Goal: Information Seeking & Learning: Check status

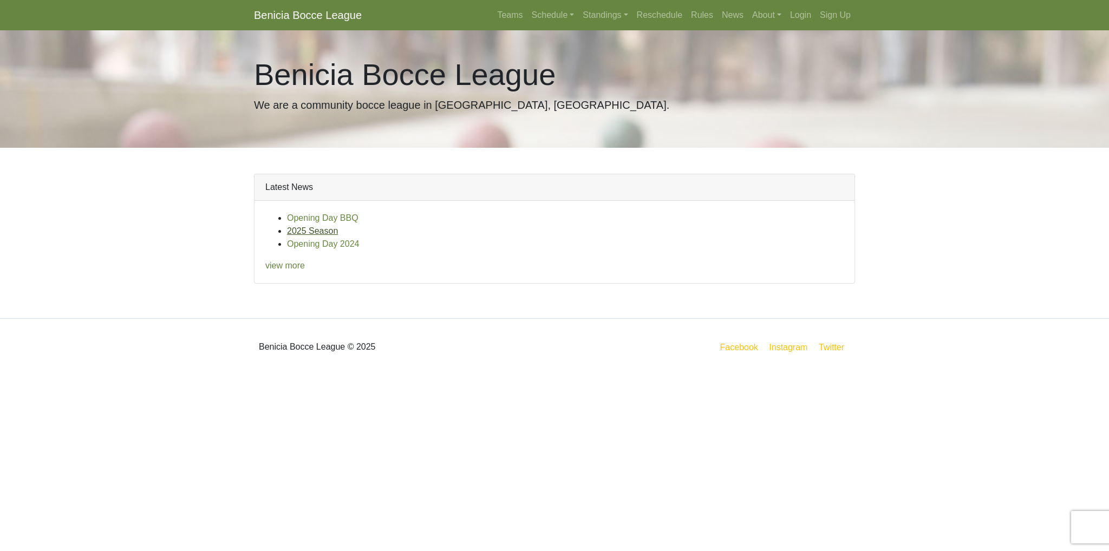
click at [321, 232] on link "2025 Season" at bounding box center [312, 230] width 51 height 9
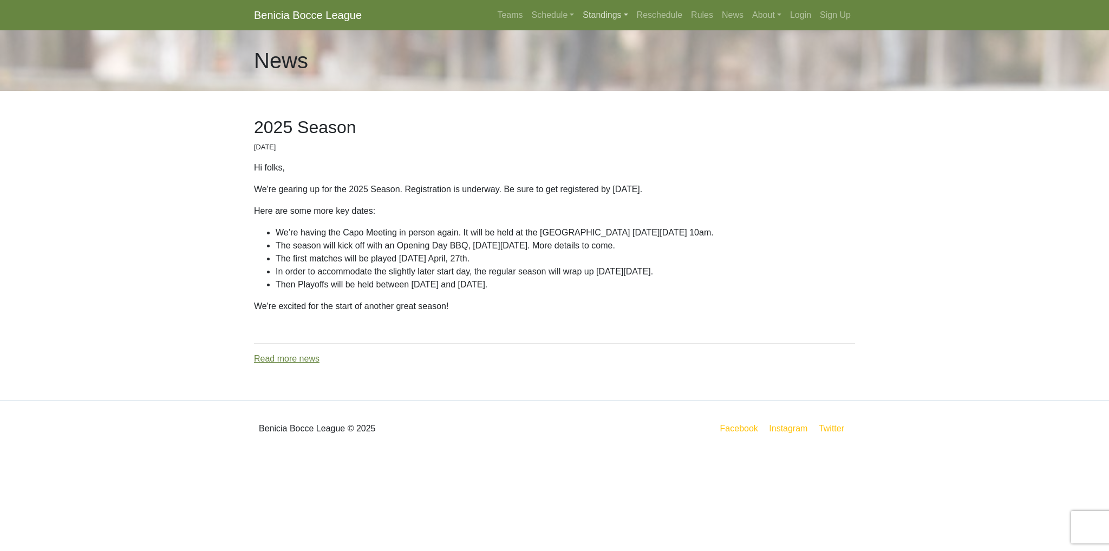
click at [612, 16] on link "Standings" at bounding box center [605, 15] width 54 height 22
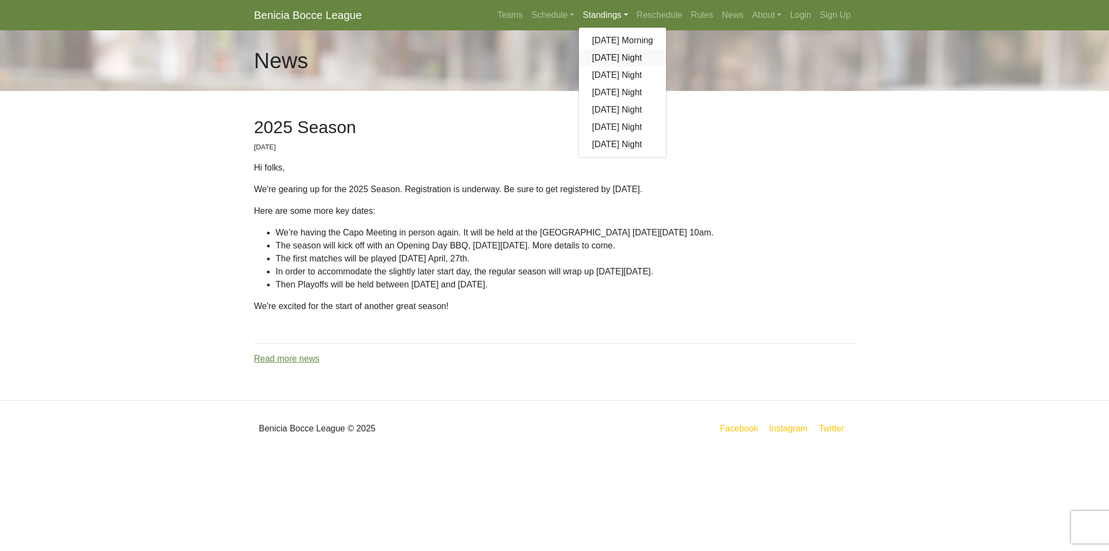
click at [607, 61] on link "[DATE] Night" at bounding box center [622, 57] width 87 height 17
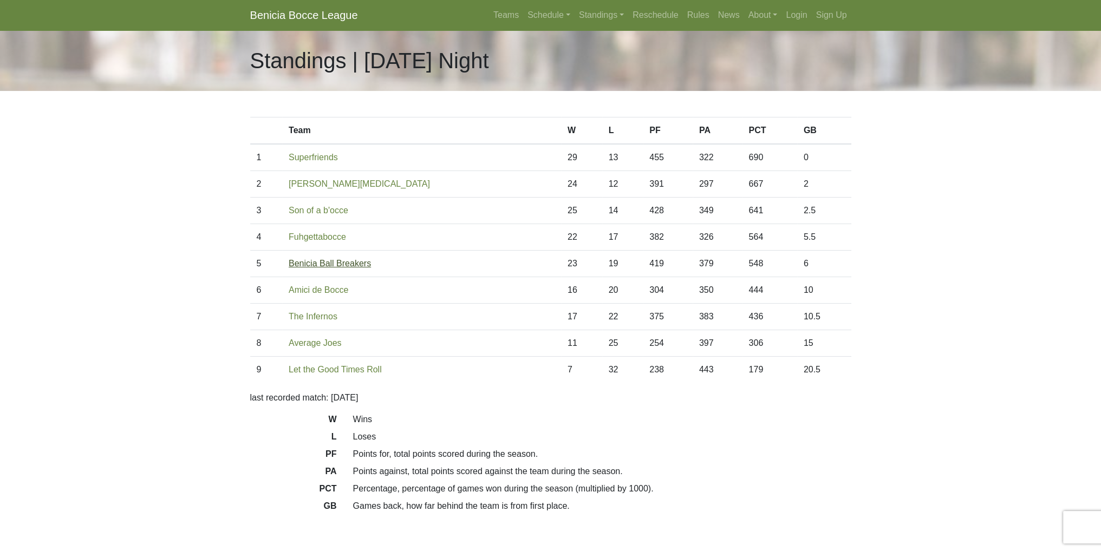
click at [341, 267] on link "Benicia Ball Breakers" at bounding box center [330, 263] width 82 height 9
click at [338, 291] on link "Amici de Bocce" at bounding box center [319, 289] width 60 height 9
click at [326, 238] on link "Fuhgettabocce" at bounding box center [317, 236] width 57 height 9
click at [336, 241] on link "Fuhgettabocce" at bounding box center [317, 236] width 57 height 9
click at [551, 14] on link "Schedule" at bounding box center [548, 15] width 51 height 22
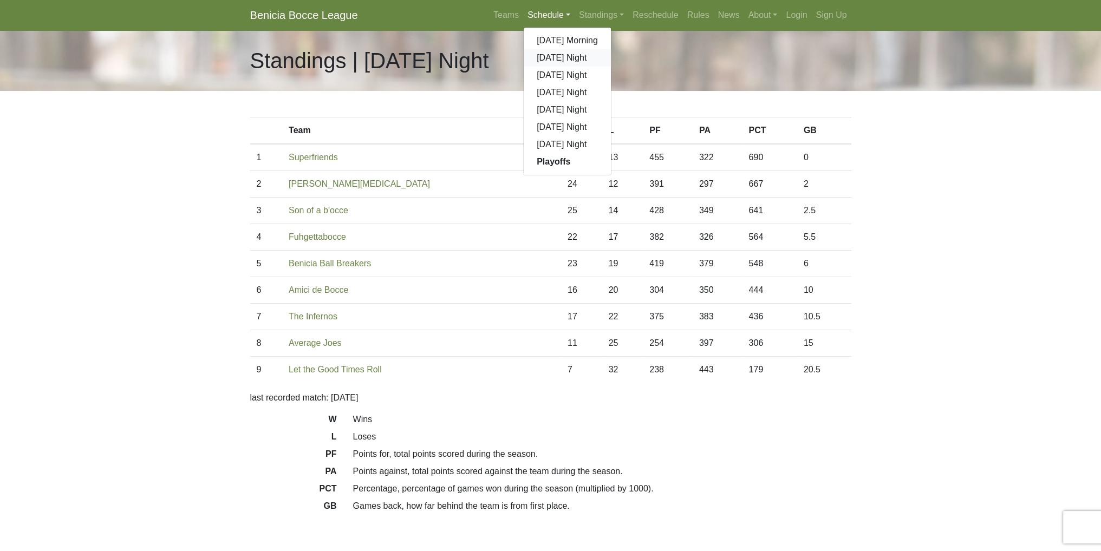
click at [554, 59] on link "[DATE] Night" at bounding box center [566, 57] width 87 height 17
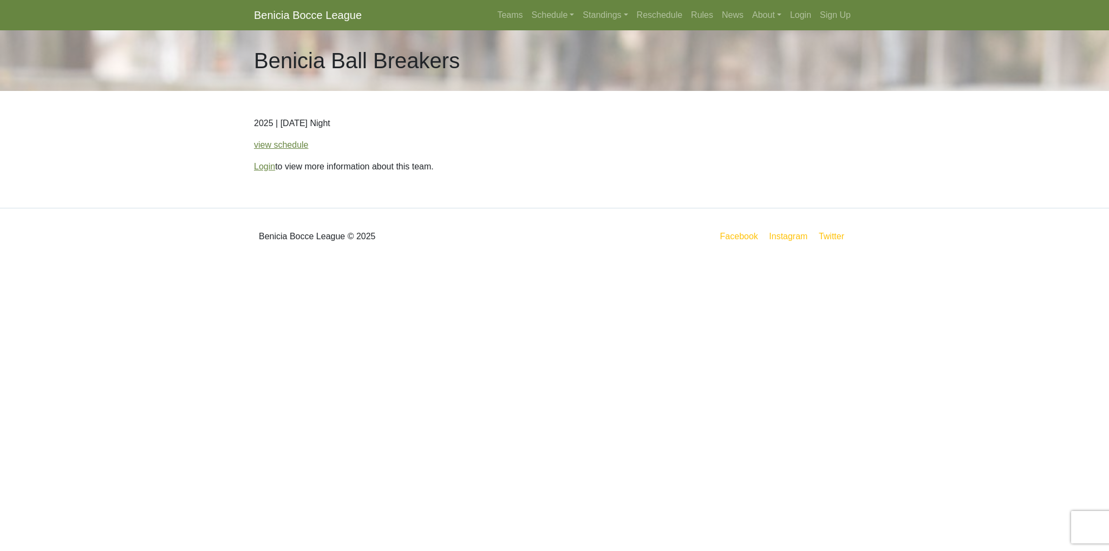
drag, startPoint x: 285, startPoint y: 148, endPoint x: 294, endPoint y: 152, distance: 10.5
click at [285, 148] on link "view schedule" at bounding box center [281, 144] width 55 height 9
click at [297, 147] on link "view schedule" at bounding box center [281, 144] width 55 height 9
click at [286, 148] on link "view schedule" at bounding box center [281, 144] width 55 height 9
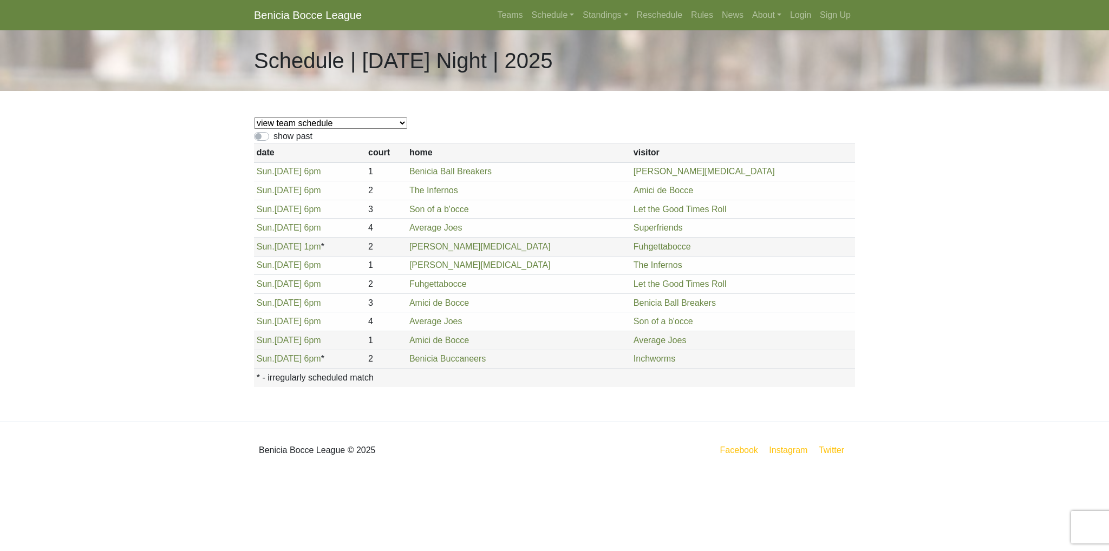
click at [346, 125] on select "view team schedule Superfriends Fuhgettabocce Benicia Ball Breakers Average Joe…" at bounding box center [330, 122] width 153 height 11
click at [324, 123] on select "view team schedule Superfriends Fuhgettabocce Benicia Ball Breakers Average Joe…" at bounding box center [330, 122] width 153 height 11
click at [273, 138] on label "show past" at bounding box center [292, 136] width 39 height 13
click at [273, 137] on input "show past" at bounding box center [276, 133] width 7 height 7
checkbox input "true"
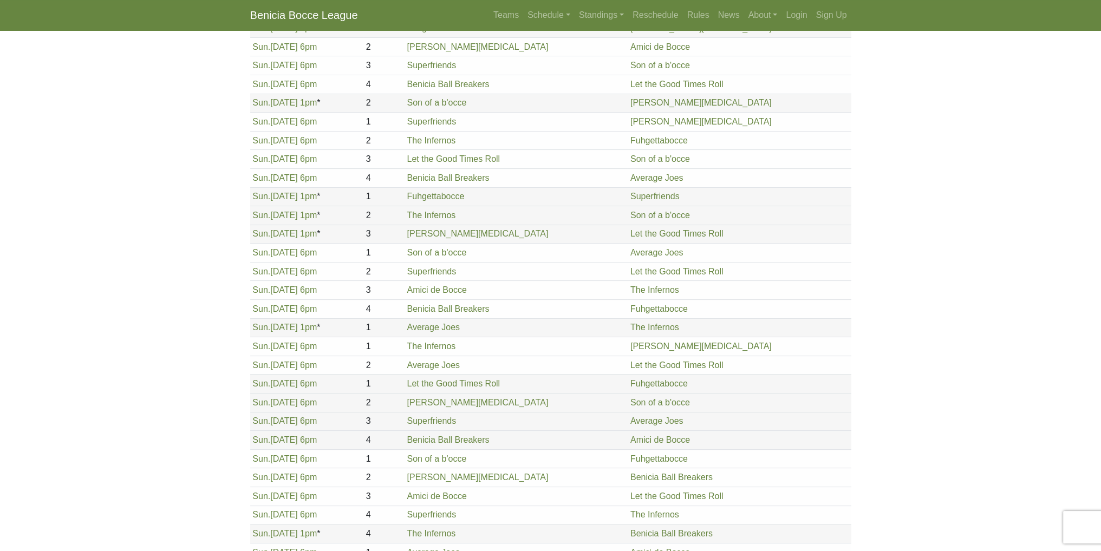
scroll to position [106, 0]
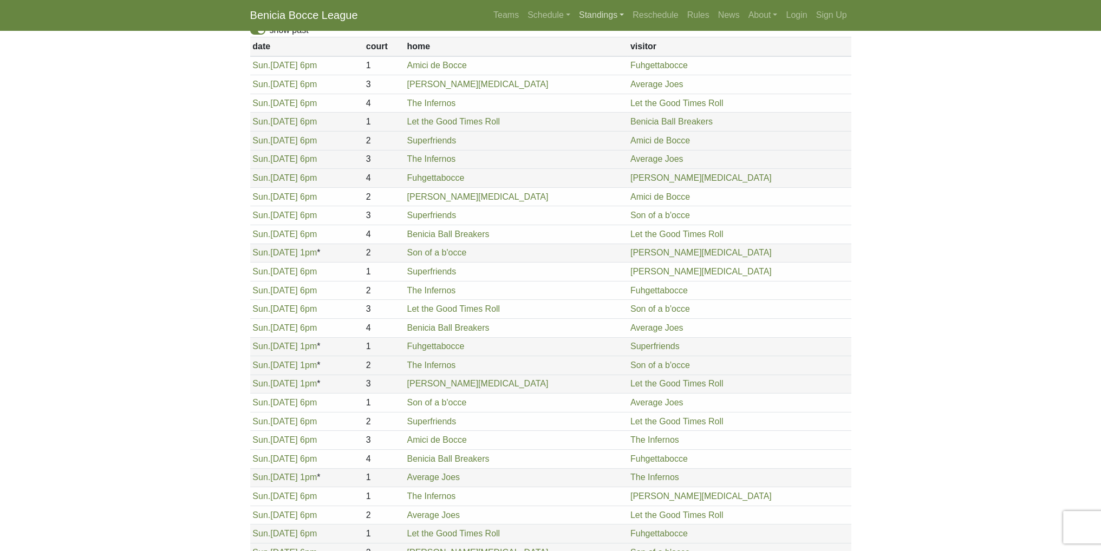
click at [592, 17] on link "Standings" at bounding box center [601, 15] width 54 height 22
click at [510, 15] on link "Teams" at bounding box center [506, 15] width 34 height 22
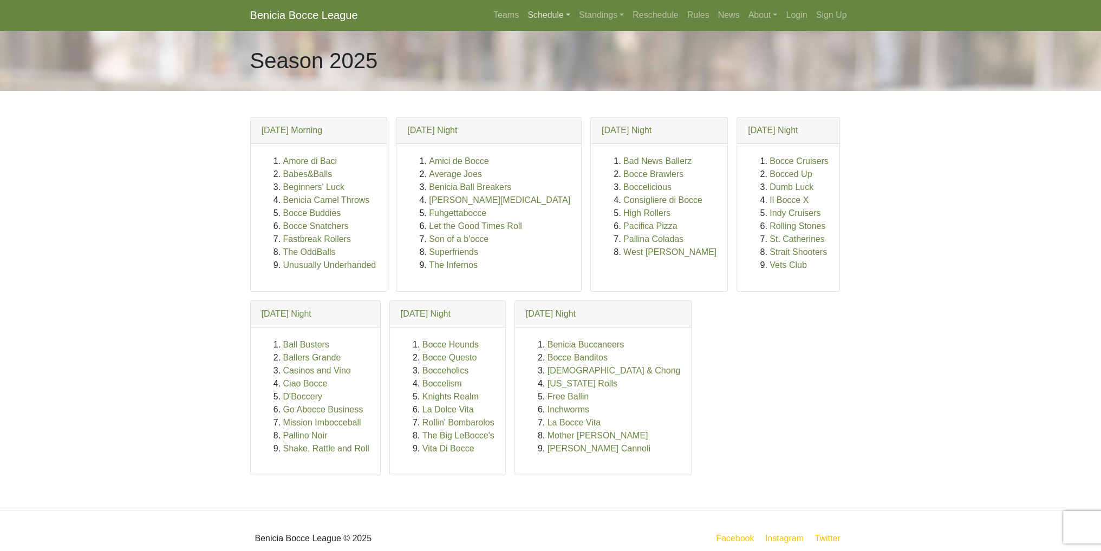
click at [544, 18] on link "Schedule" at bounding box center [548, 15] width 51 height 22
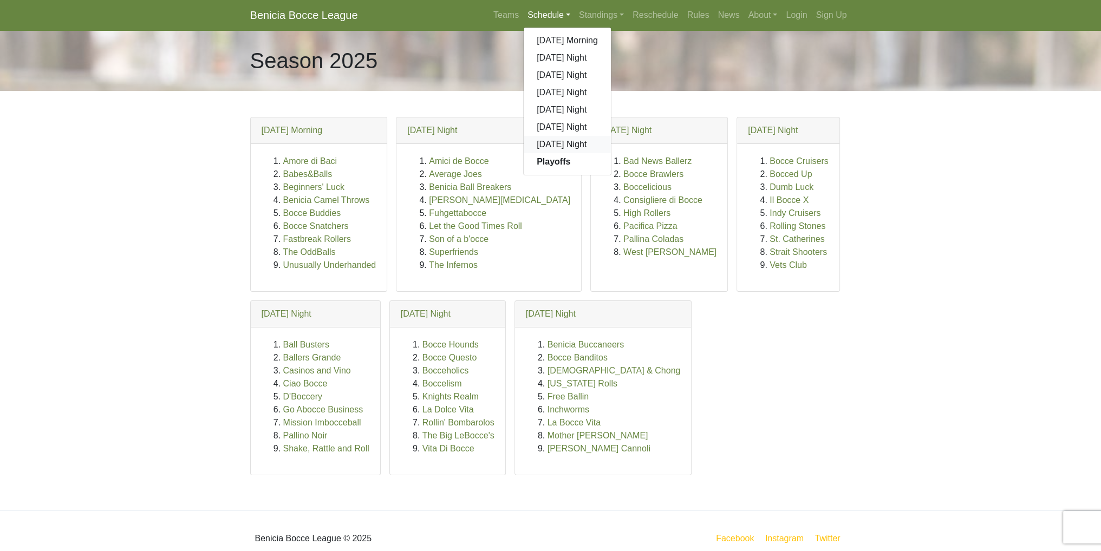
click at [554, 143] on link "[DATE] Night" at bounding box center [566, 144] width 87 height 17
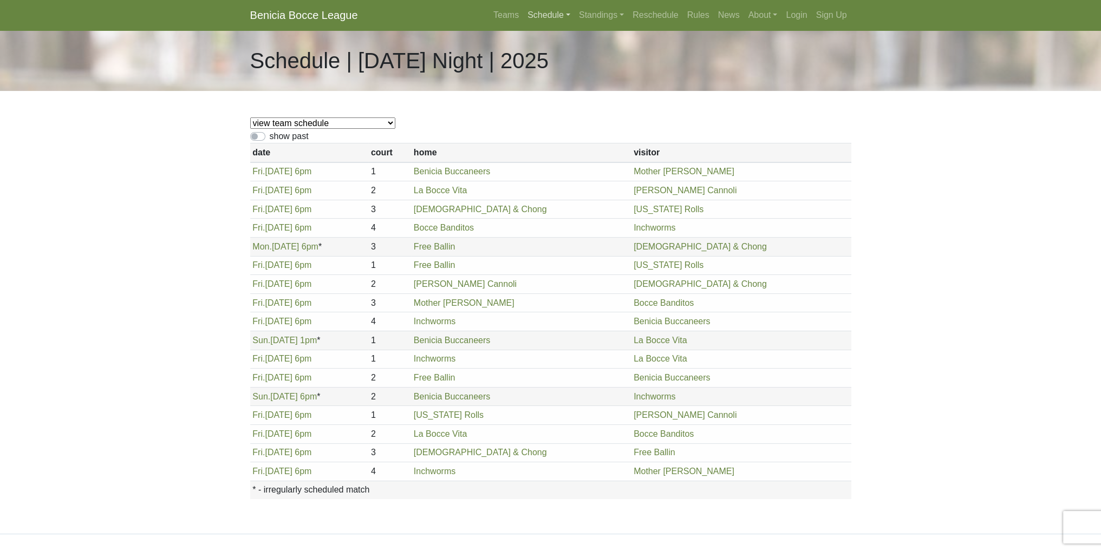
click at [550, 15] on link "Schedule" at bounding box center [548, 15] width 51 height 22
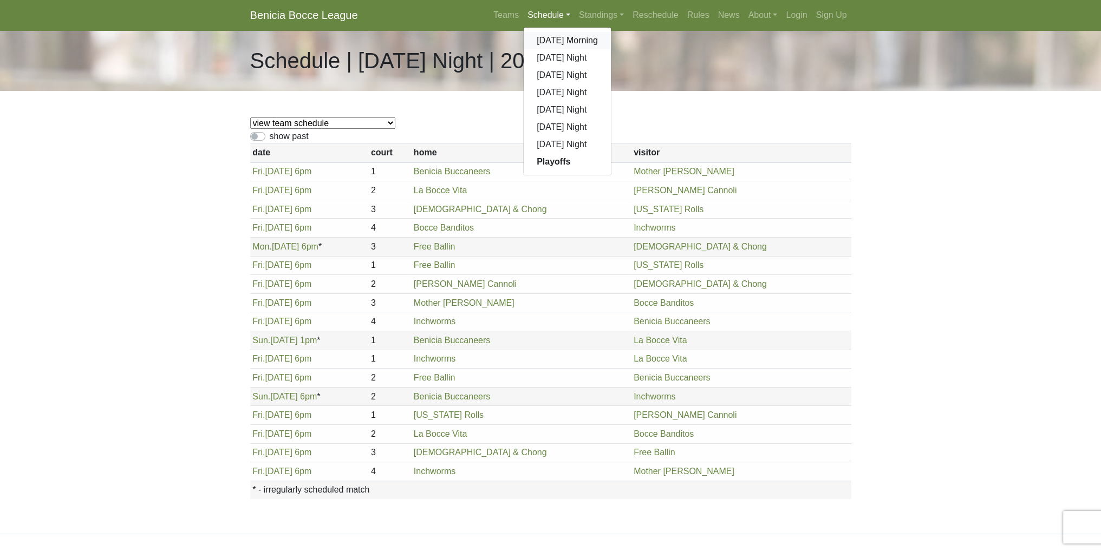
click at [557, 42] on link "[DATE] Morning" at bounding box center [566, 40] width 87 height 17
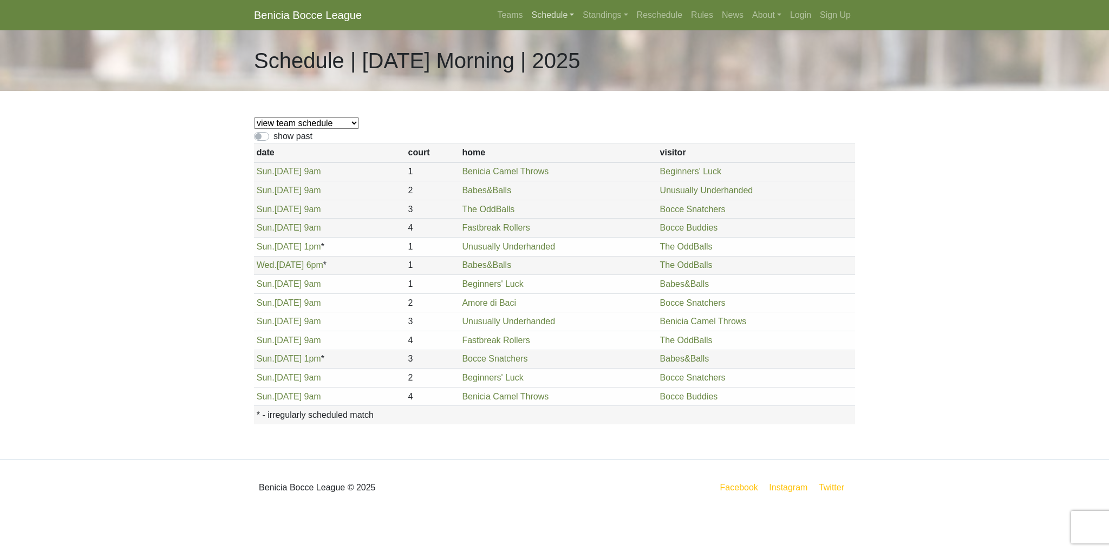
click at [552, 14] on link "Schedule" at bounding box center [552, 15] width 51 height 22
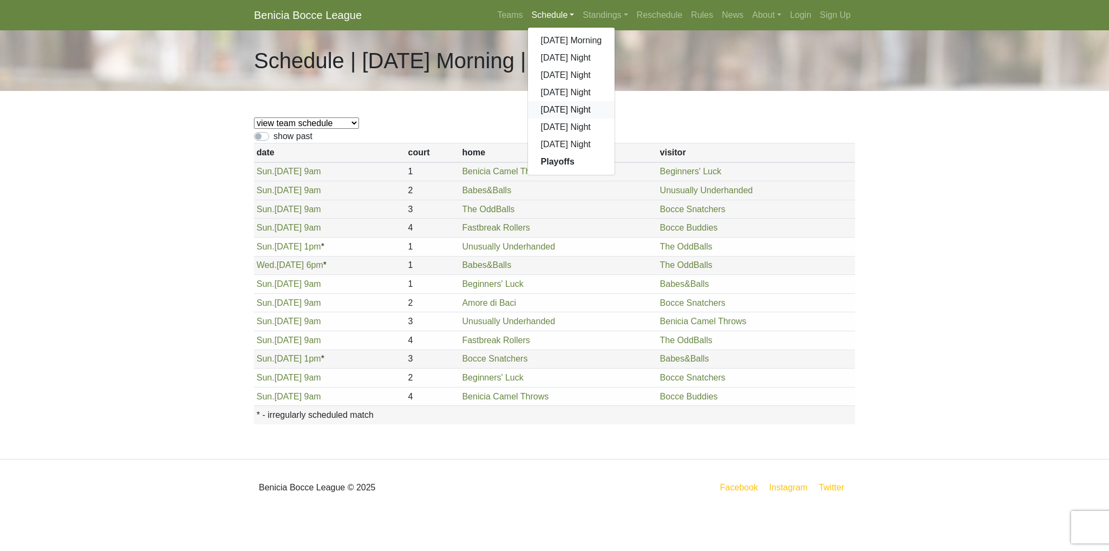
click at [570, 108] on link "[DATE] Night" at bounding box center [571, 109] width 87 height 17
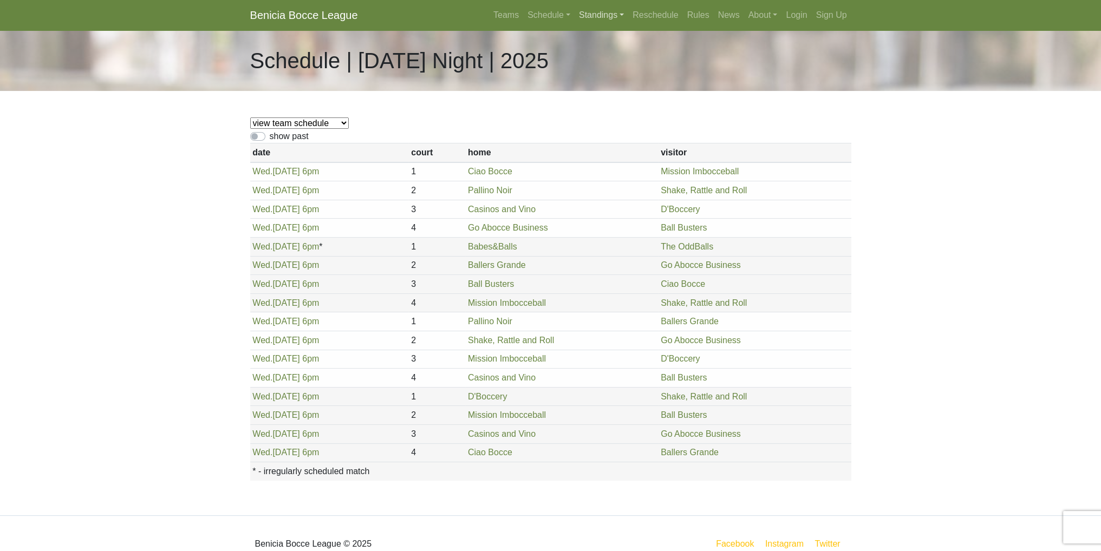
click at [600, 16] on link "Standings" at bounding box center [601, 15] width 54 height 22
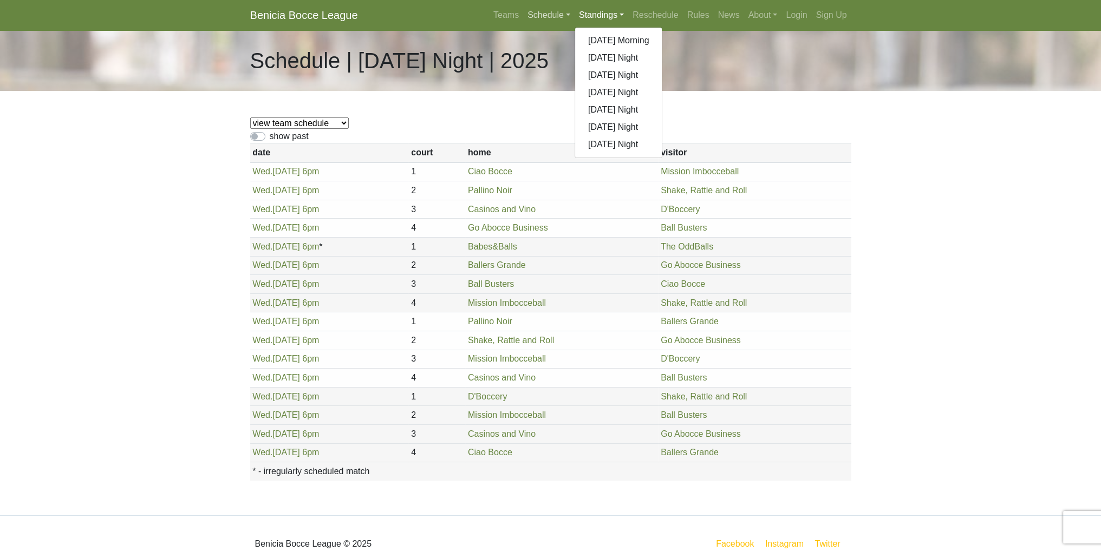
click at [544, 14] on link "Schedule" at bounding box center [548, 15] width 51 height 22
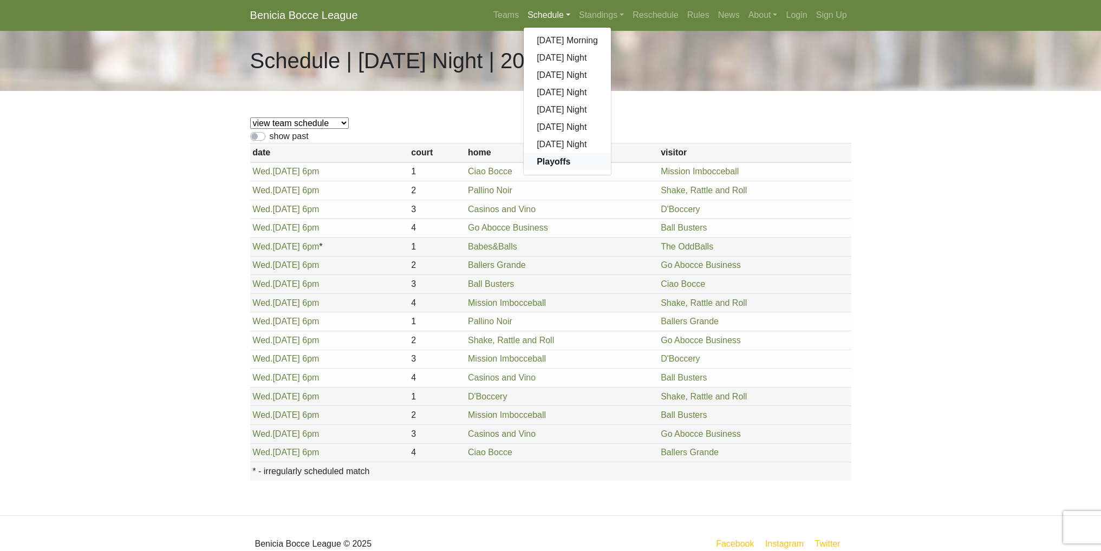
click at [551, 160] on strong "Playoffs" at bounding box center [553, 161] width 34 height 9
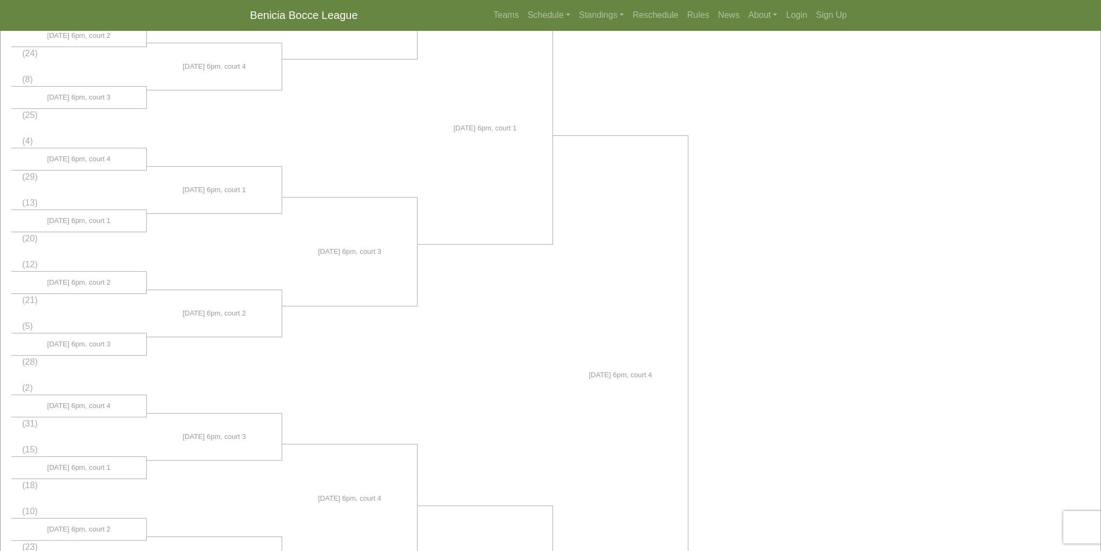
scroll to position [162, 0]
click at [547, 17] on link "Schedule" at bounding box center [548, 15] width 51 height 22
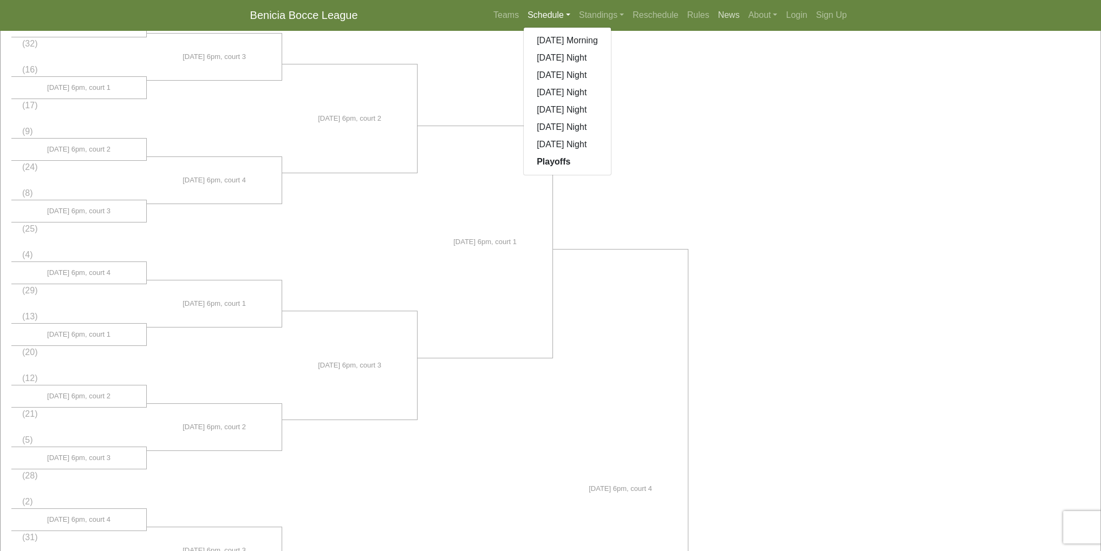
click at [732, 18] on link "News" at bounding box center [729, 15] width 30 height 22
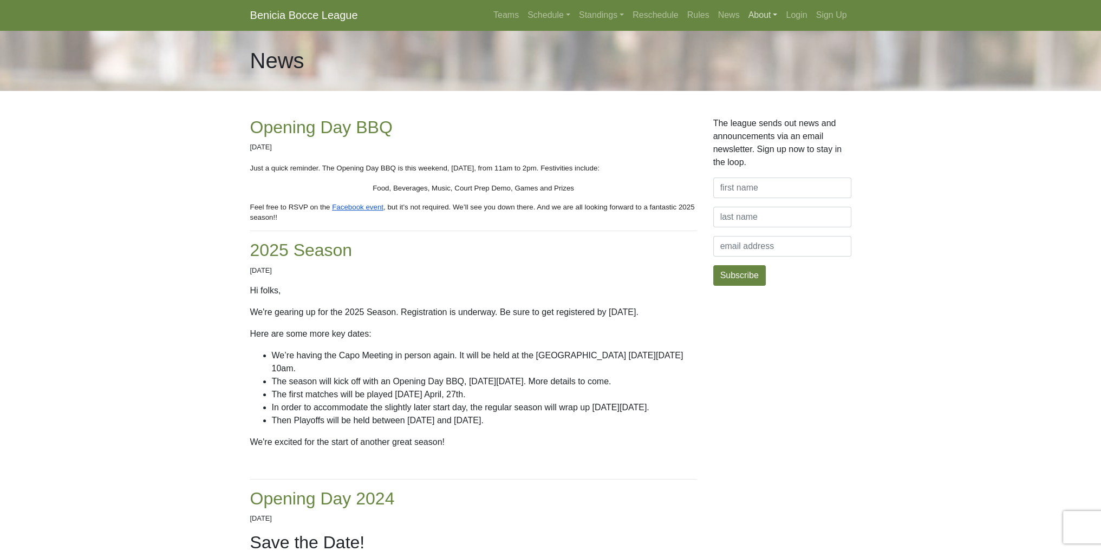
click at [767, 15] on link "About" at bounding box center [763, 15] width 38 height 22
click at [780, 81] on link "Management" at bounding box center [787, 75] width 86 height 17
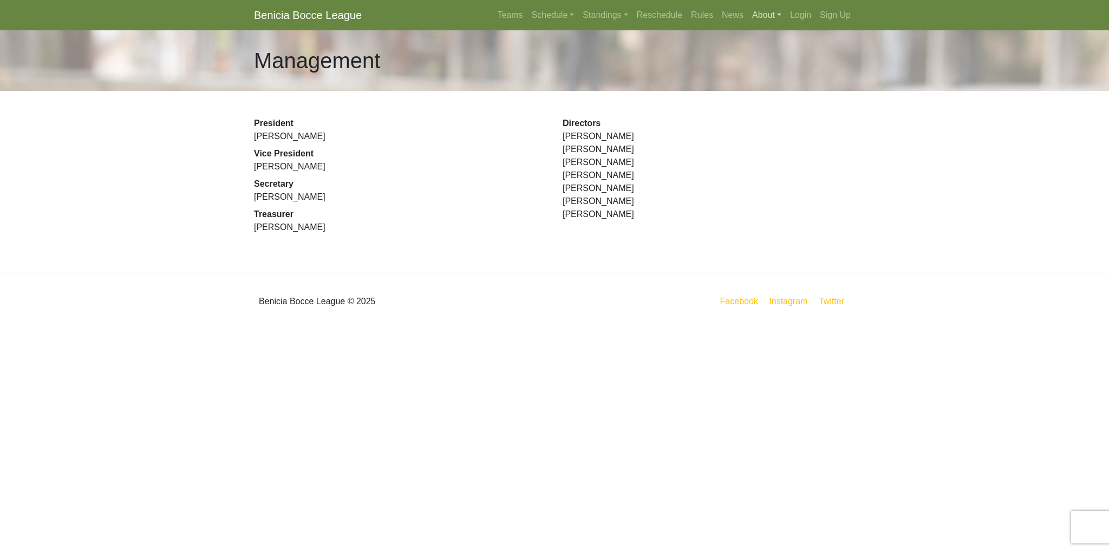
click at [757, 16] on link "About" at bounding box center [767, 15] width 38 height 22
click at [770, 59] on link "Courts" at bounding box center [791, 57] width 86 height 17
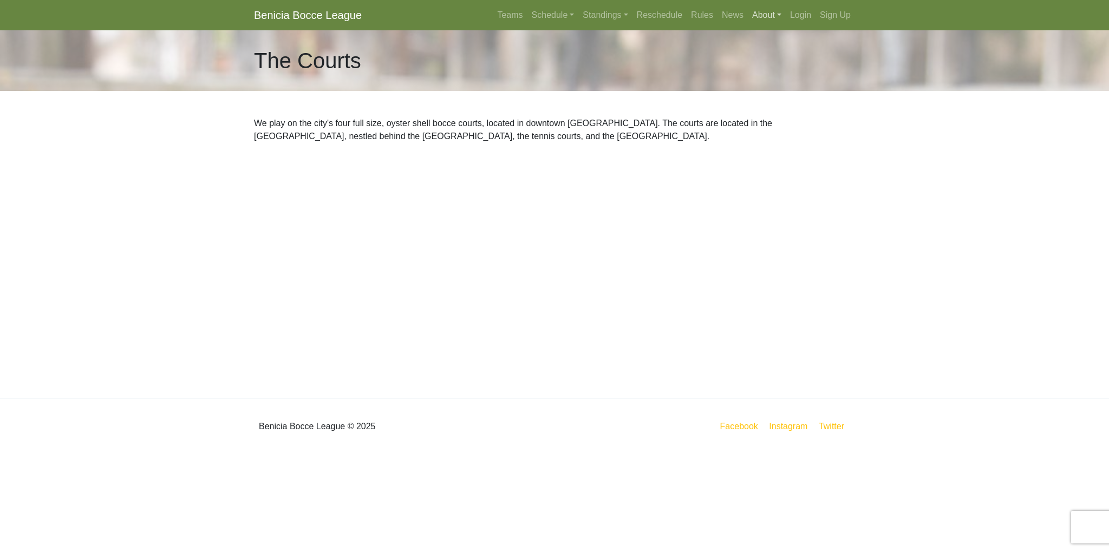
click at [763, 16] on link "About" at bounding box center [767, 15] width 38 height 22
click at [768, 98] on link "Fundraising" at bounding box center [791, 92] width 86 height 17
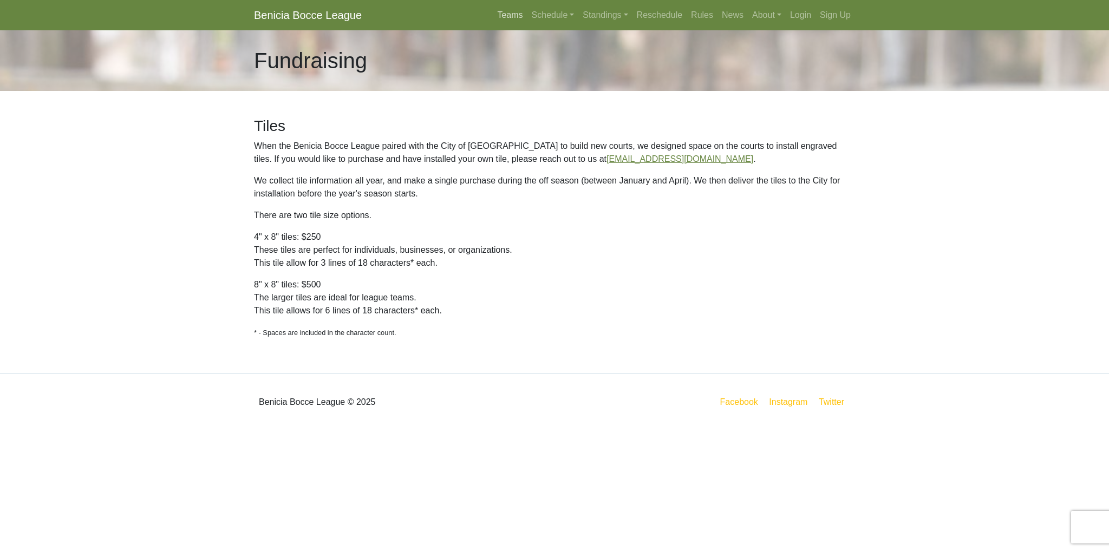
click at [514, 16] on link "Teams" at bounding box center [510, 15] width 34 height 22
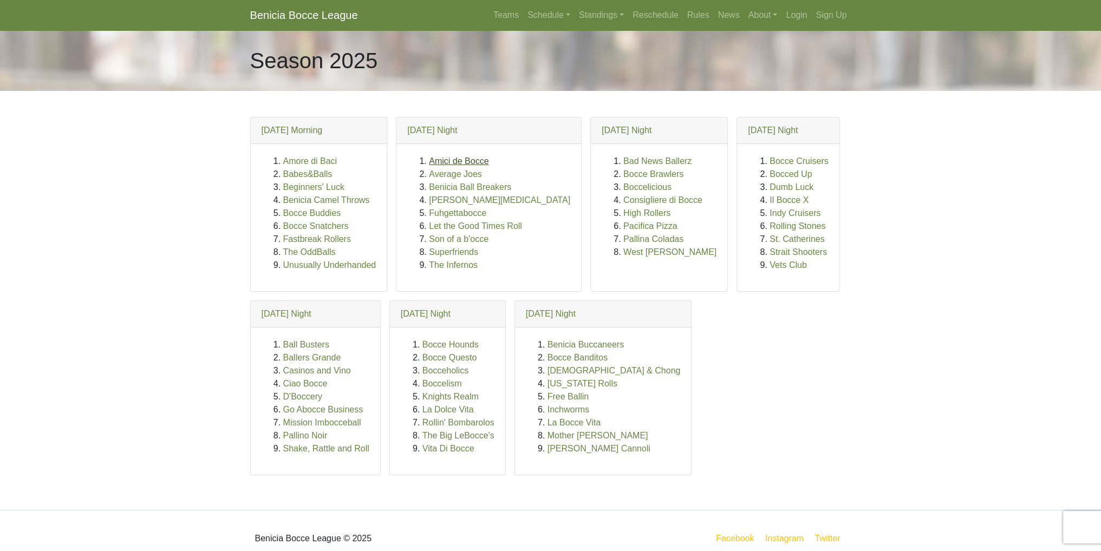
click at [454, 163] on link "Amici de Bocce" at bounding box center [459, 160] width 60 height 9
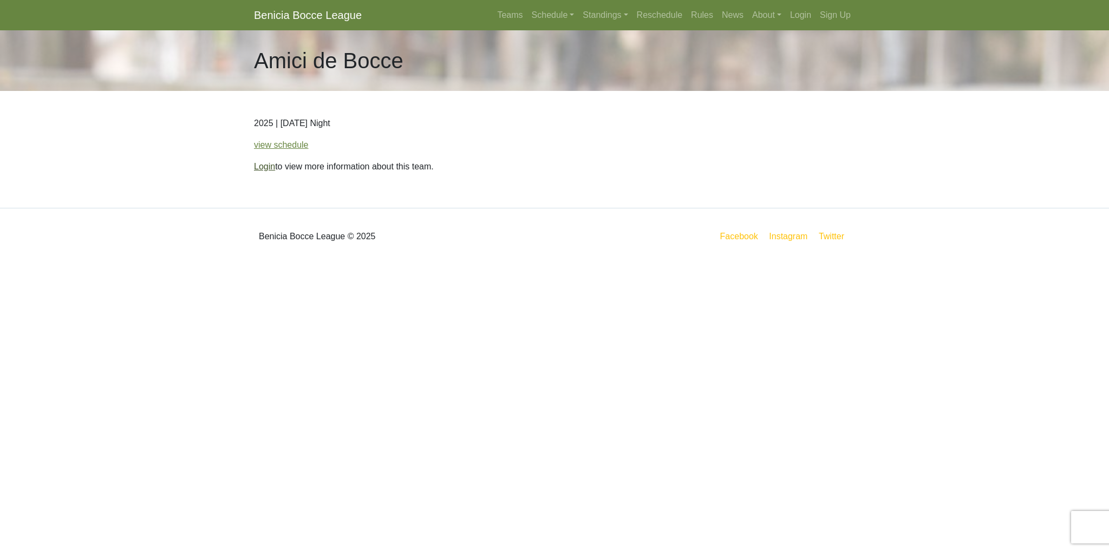
click at [269, 168] on link "Login" at bounding box center [264, 166] width 21 height 9
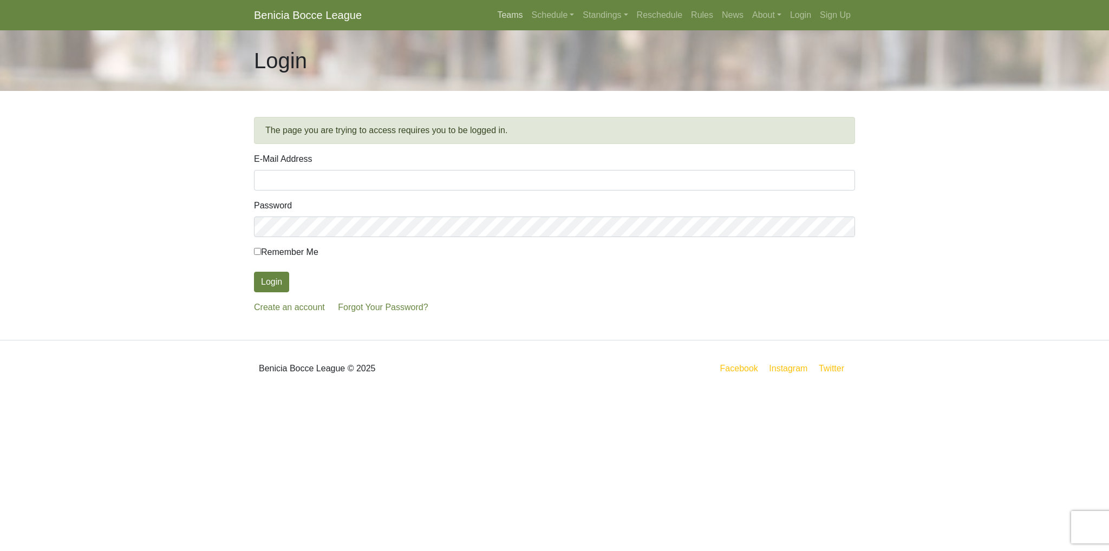
click at [509, 18] on link "Teams" at bounding box center [510, 15] width 34 height 22
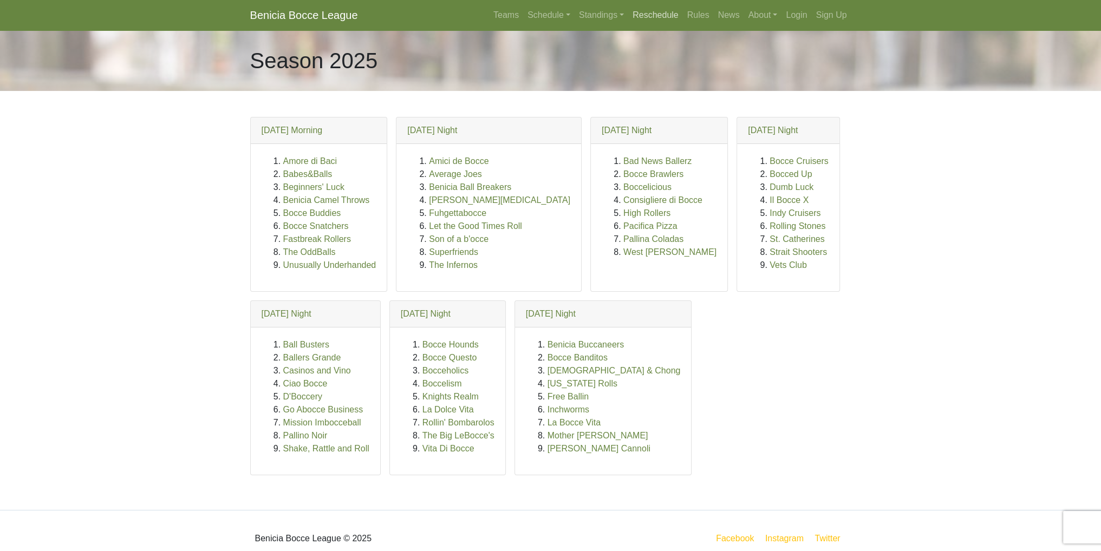
click at [658, 12] on link "Reschedule" at bounding box center [655, 15] width 55 height 22
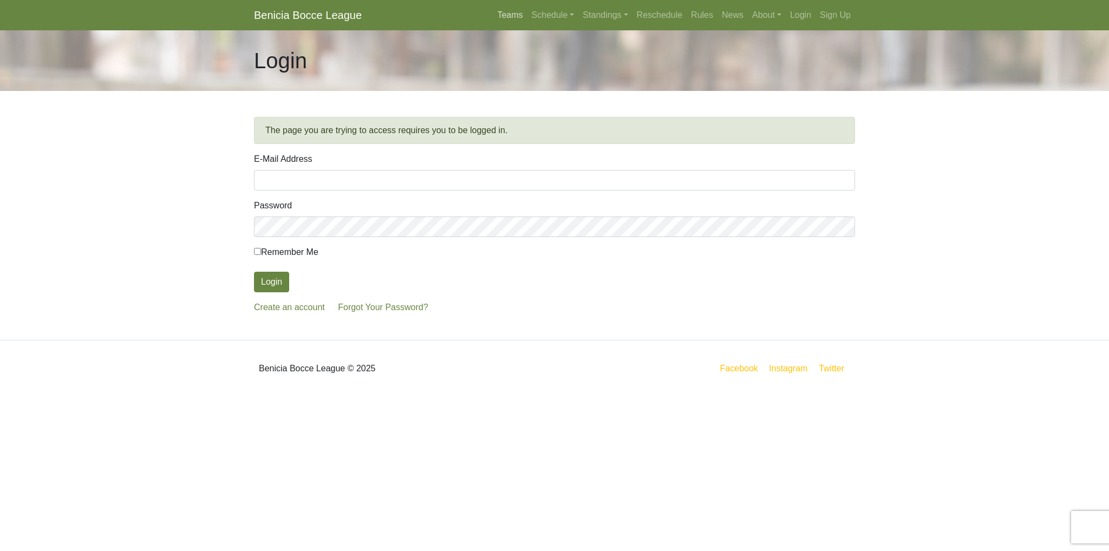
click at [498, 16] on link "Teams" at bounding box center [510, 15] width 34 height 22
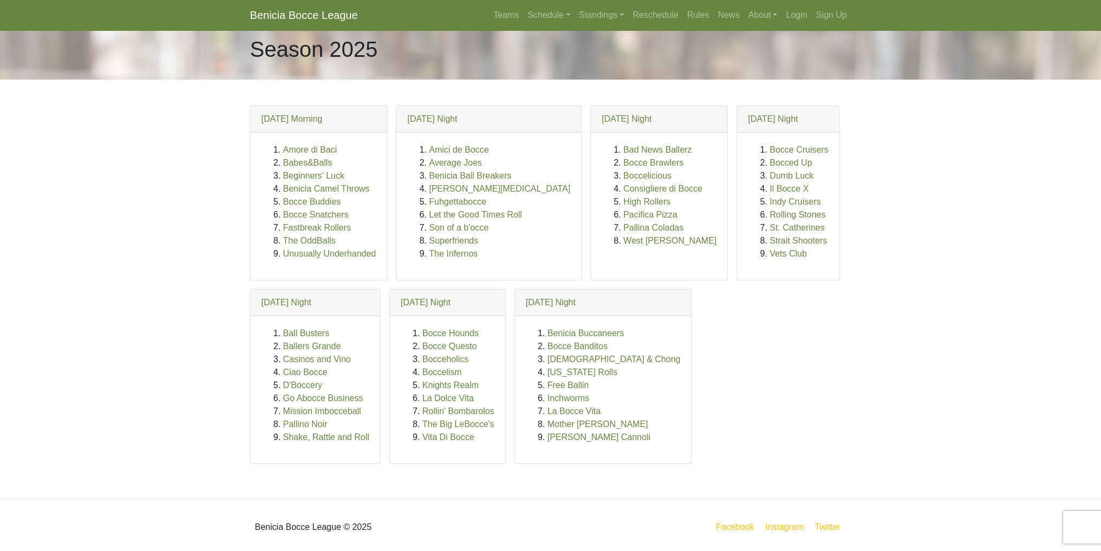
scroll to position [15, 0]
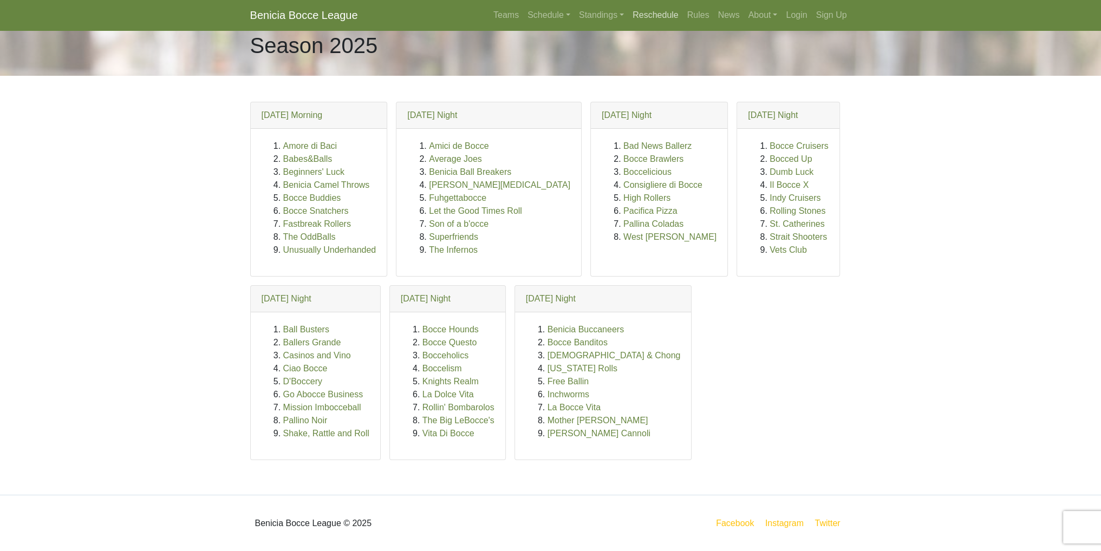
click at [667, 14] on link "Reschedule" at bounding box center [655, 15] width 55 height 22
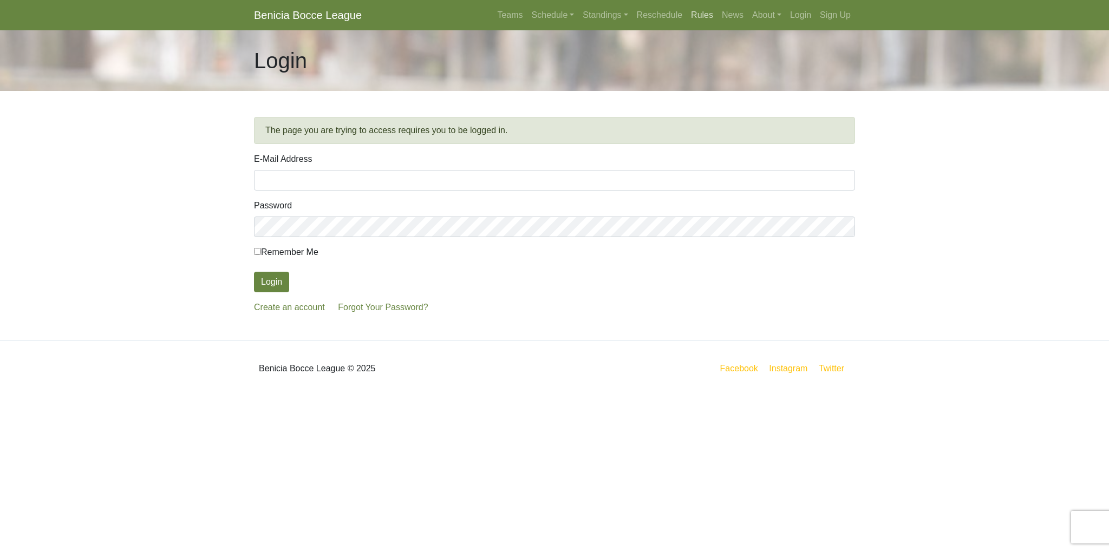
click at [696, 13] on link "Rules" at bounding box center [701, 15] width 31 height 22
